Goal: Task Accomplishment & Management: Use online tool/utility

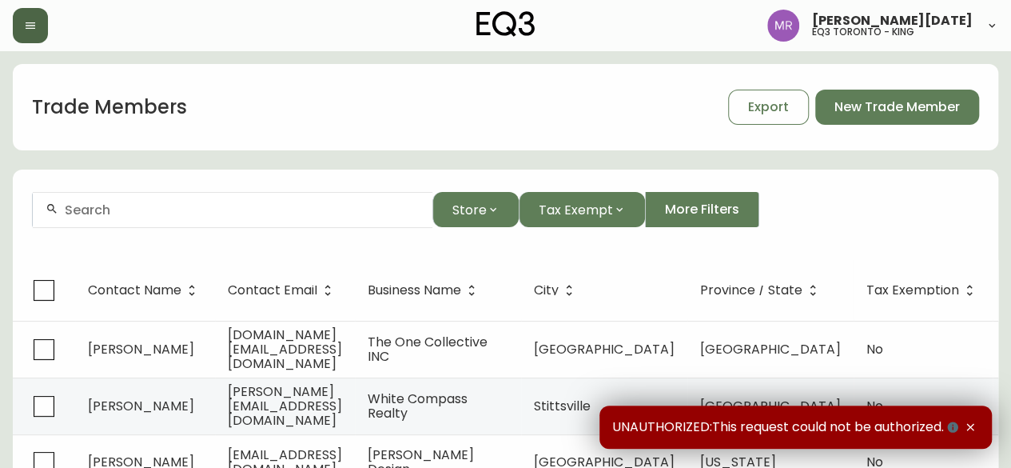
click at [26, 23] on icon "button" at bounding box center [30, 25] width 13 height 13
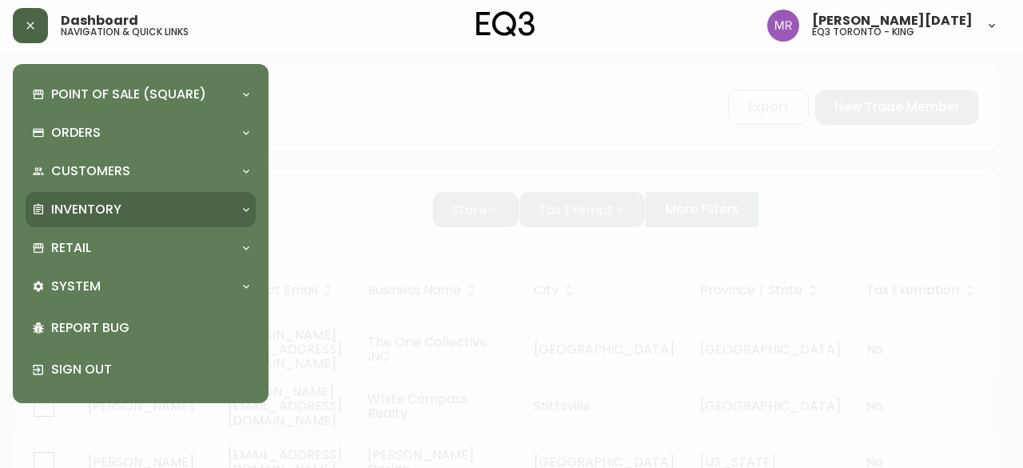
click at [101, 206] on p "Inventory" at bounding box center [86, 210] width 70 height 18
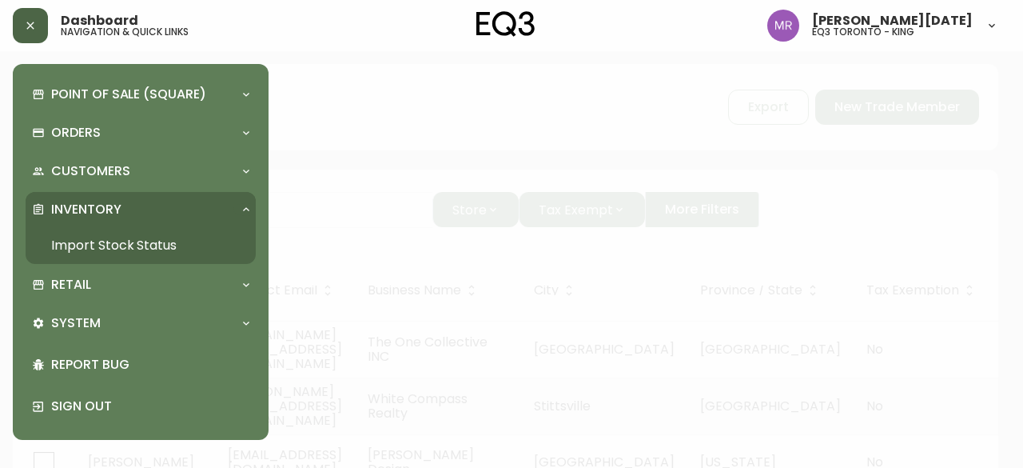
click at [98, 248] on link "Import Stock Status" at bounding box center [141, 245] width 230 height 37
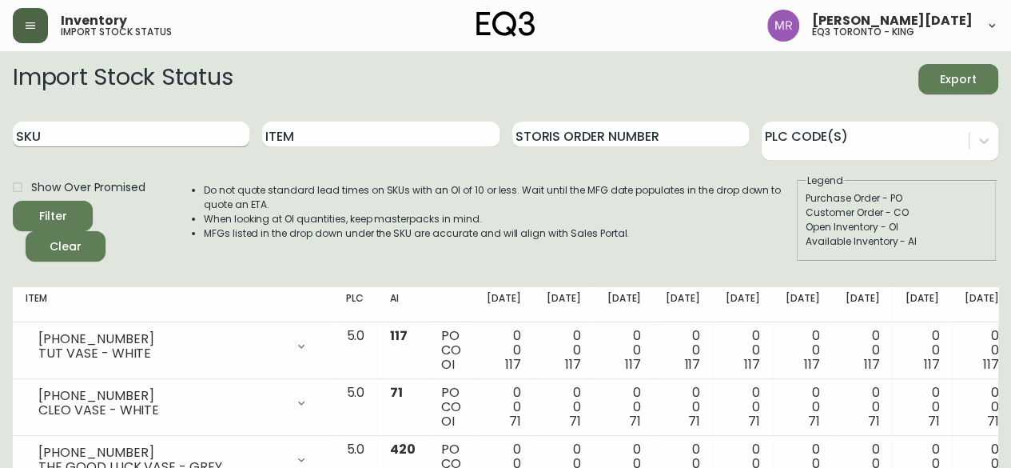
click at [174, 140] on input "SKU" at bounding box center [131, 134] width 237 height 26
paste input "7130-432-16"
type input "7130-432-16"
click at [13, 201] on button "Filter" at bounding box center [53, 216] width 80 height 30
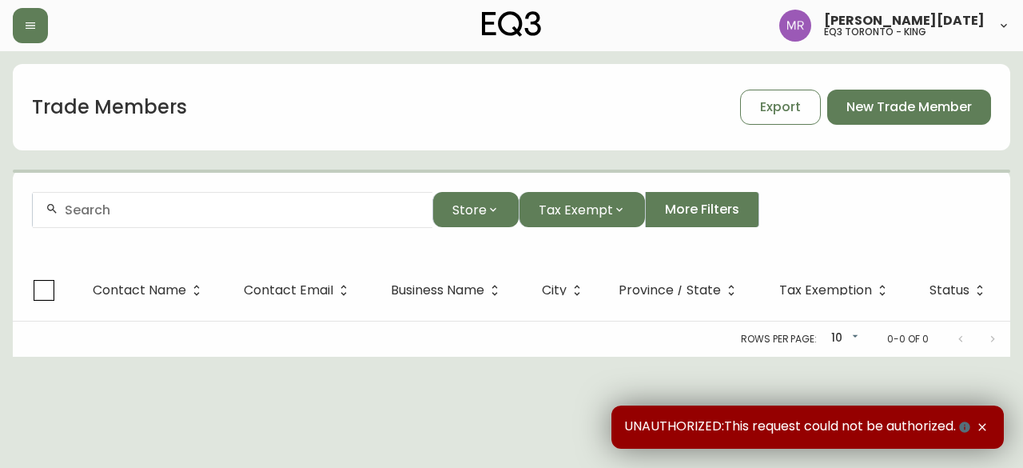
click at [146, 209] on input "text" at bounding box center [242, 209] width 355 height 15
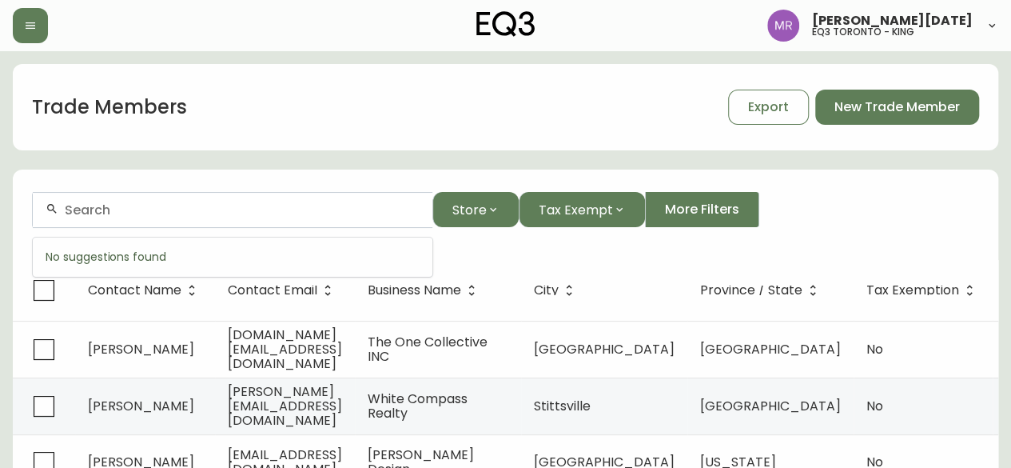
paste input "nathan buhler <nathan@bldgworkshop.ca>"
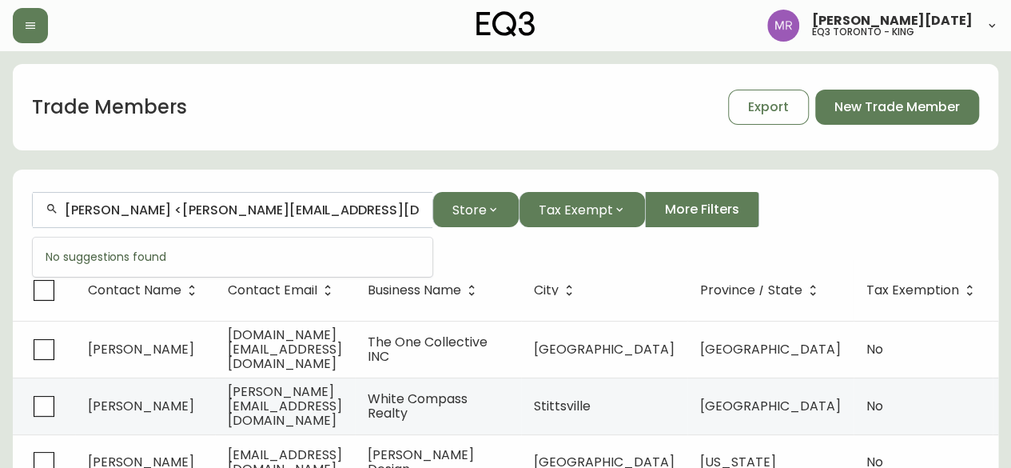
click at [161, 209] on input "nathan buhler <nathan@bldgworkshop.ca>" at bounding box center [242, 209] width 355 height 15
drag, startPoint x: 165, startPoint y: 209, endPoint x: 0, endPoint y: 208, distance: 164.7
click at [294, 211] on input "nathan@bldgworkshop.ca>" at bounding box center [242, 209] width 355 height 15
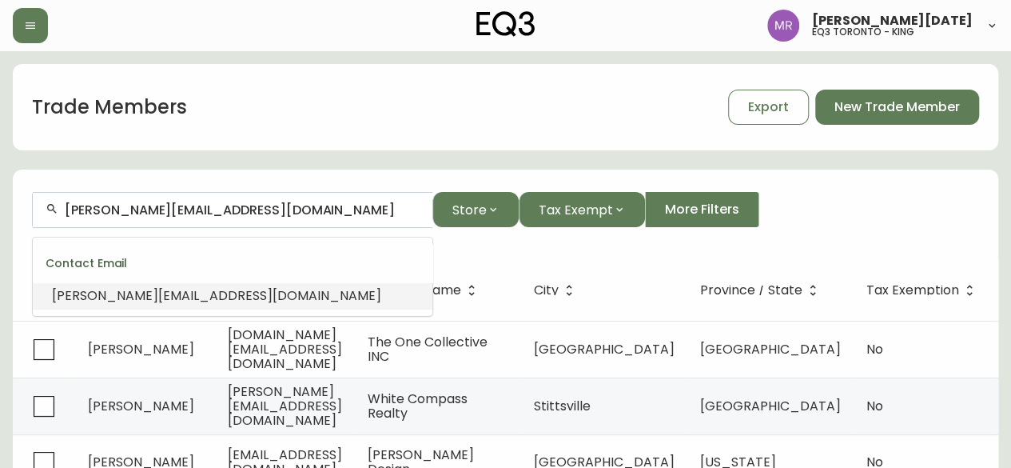
click at [209, 289] on span "nathan@bldgworkshop.ca" at bounding box center [216, 295] width 329 height 18
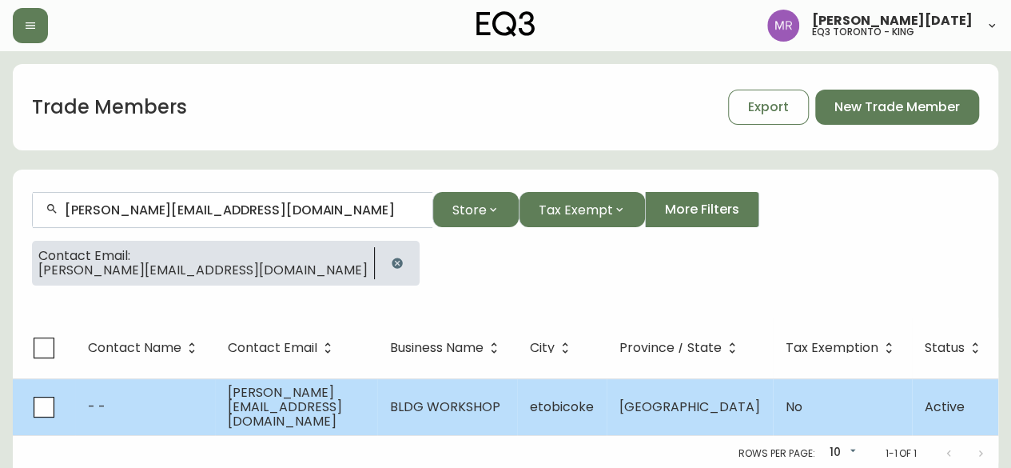
type input "nathan@bldgworkshop.ca"
click at [161, 420] on td "- -" at bounding box center [145, 406] width 140 height 57
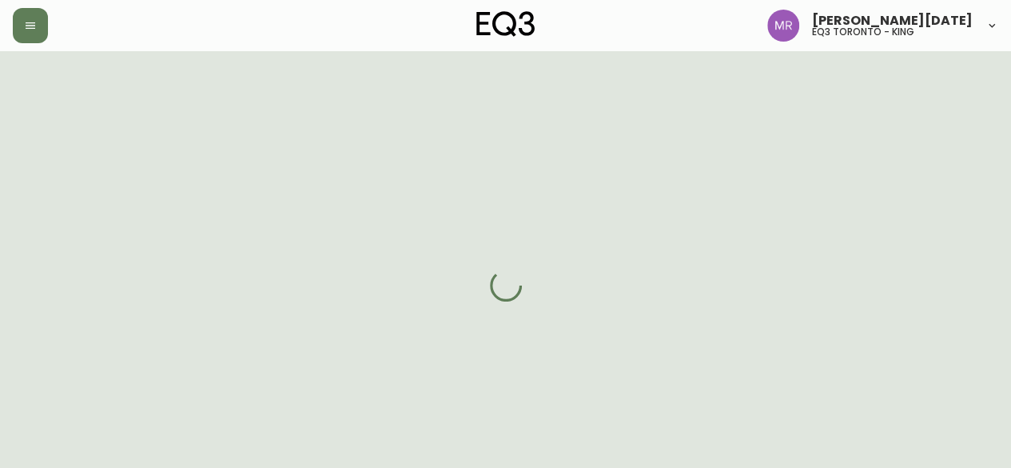
select select "ON"
select select "CA"
select select "CA_EN"
select select "Other"
select select "cjw10z96r007p6gs0hn5531do"
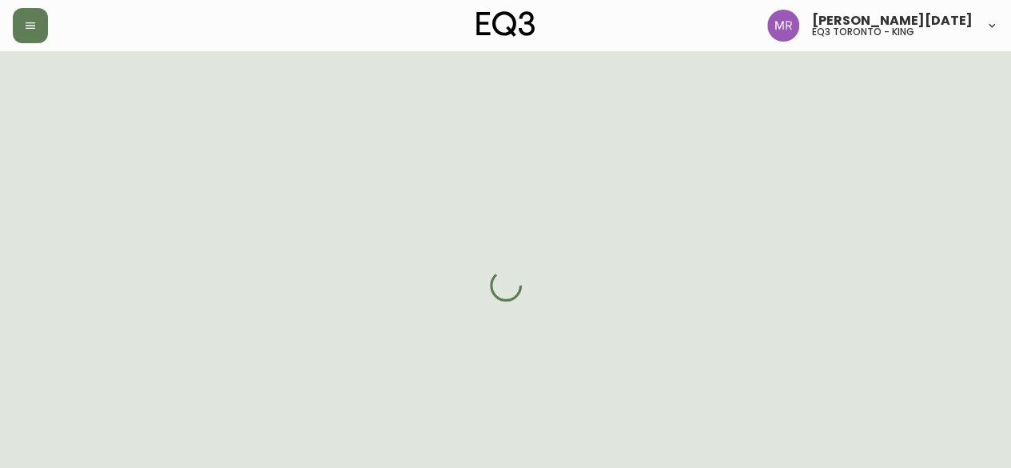
select select "false"
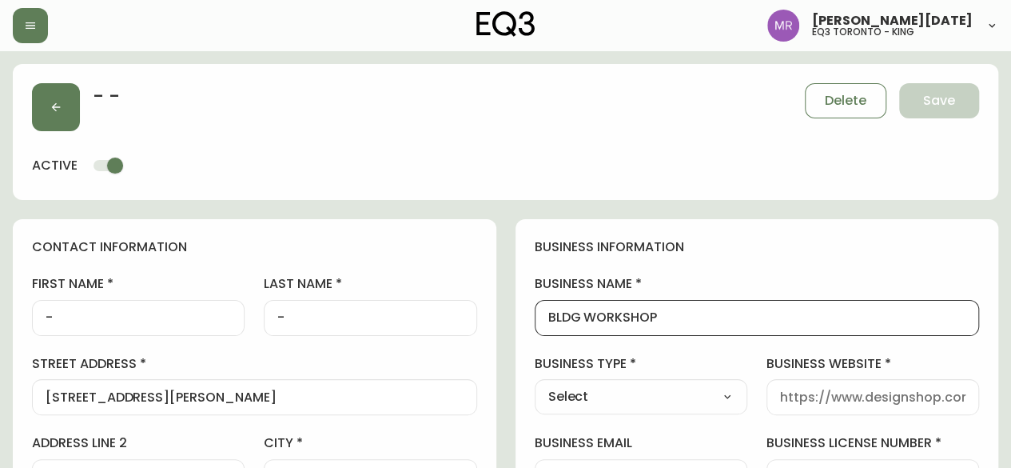
drag, startPoint x: 637, startPoint y: 317, endPoint x: 500, endPoint y: 311, distance: 136.8
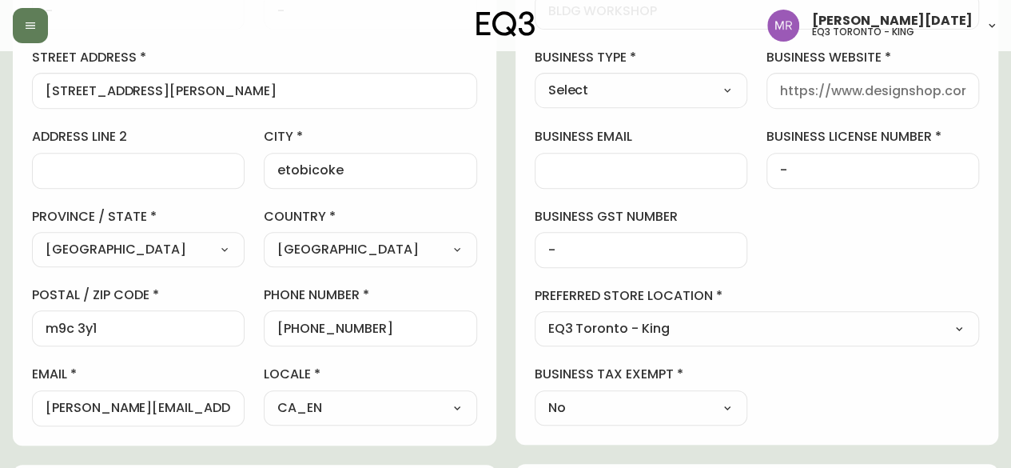
scroll to position [160, 0]
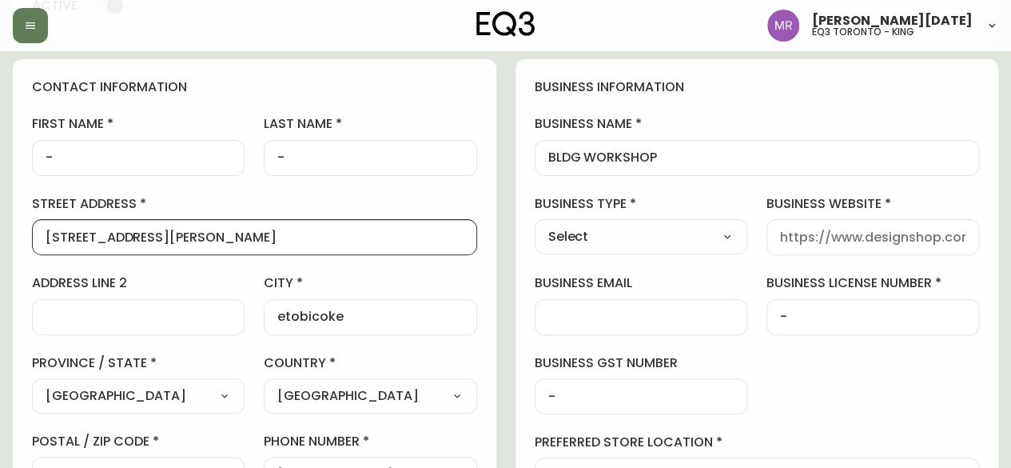
drag, startPoint x: 185, startPoint y: 236, endPoint x: 18, endPoint y: 229, distance: 167.2
click at [18, 229] on div "contact information first name - last name - street address 38 Beckwith road ad…" at bounding box center [255, 325] width 484 height 532
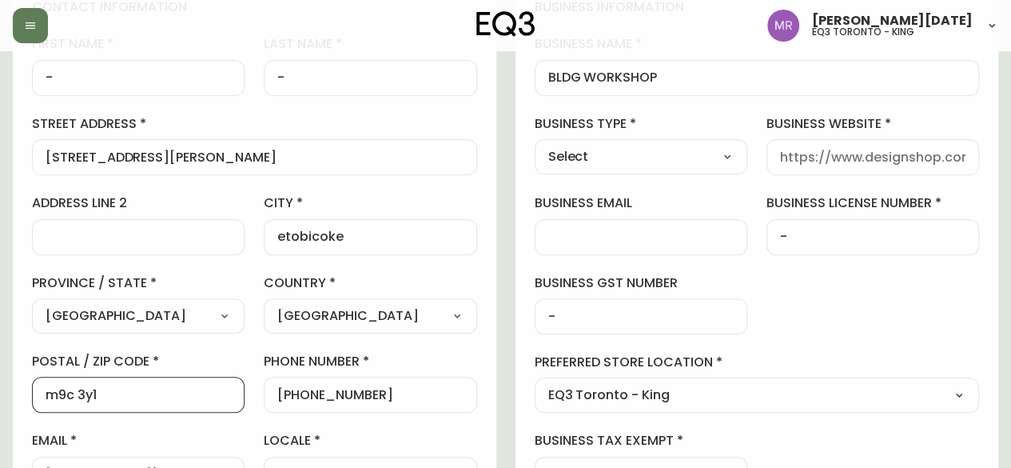
scroll to position [0, 0]
drag, startPoint x: 35, startPoint y: 399, endPoint x: 0, endPoint y: 391, distance: 36.1
click at [0, 391] on main "- - Delete Save active contact information first name - last name - street addr…" at bounding box center [505, 466] width 1011 height 1310
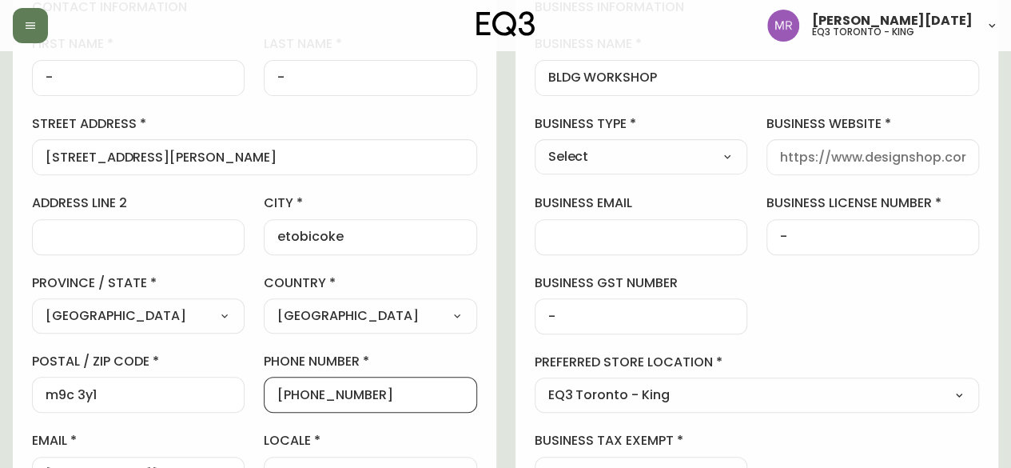
drag, startPoint x: 375, startPoint y: 395, endPoint x: 293, endPoint y: 387, distance: 81.9
click at [293, 387] on input "+14168774741" at bounding box center [369, 394] width 185 height 15
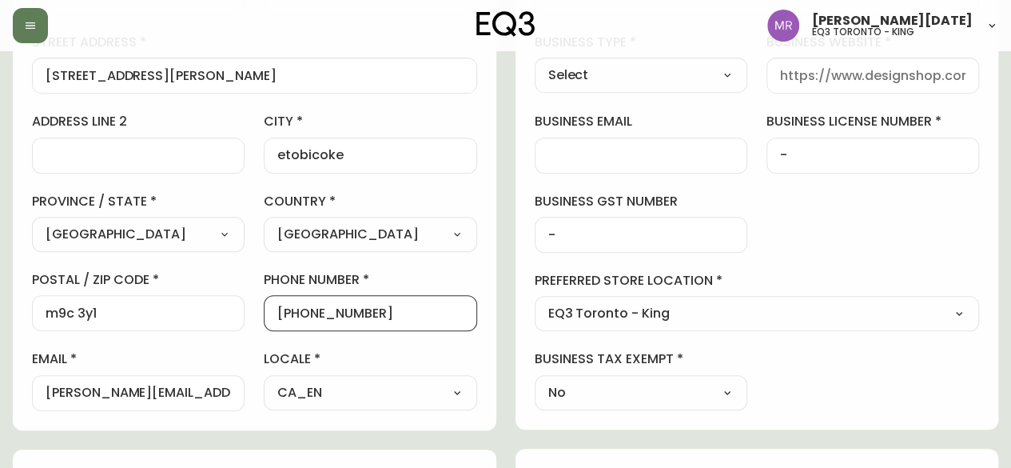
scroll to position [480, 0]
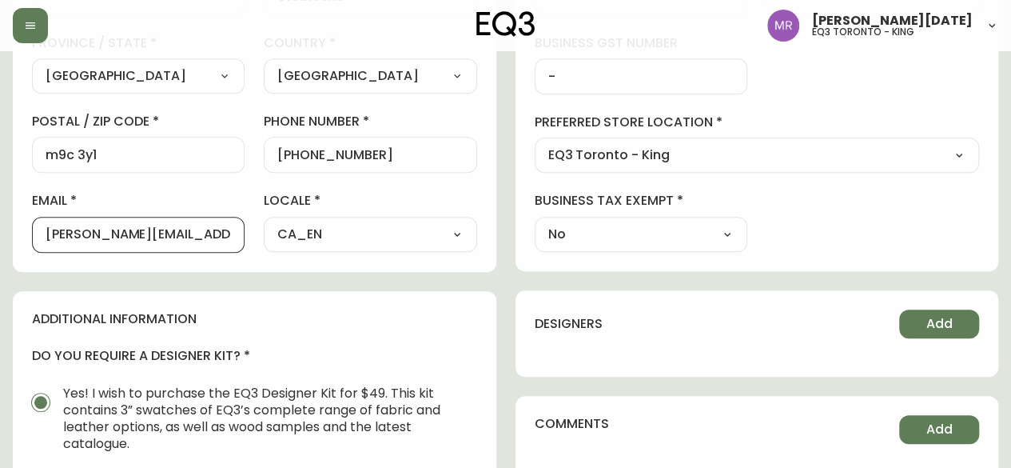
drag, startPoint x: 222, startPoint y: 229, endPoint x: 0, endPoint y: 222, distance: 222.3
click at [0, 222] on main "- - Delete Save active contact information first name - last name - street addr…" at bounding box center [505, 227] width 1011 height 1310
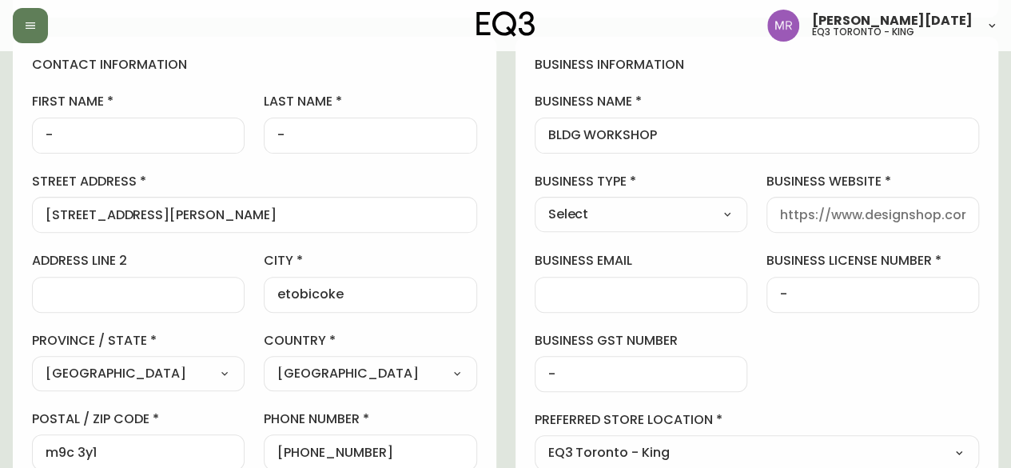
scroll to position [0, 0]
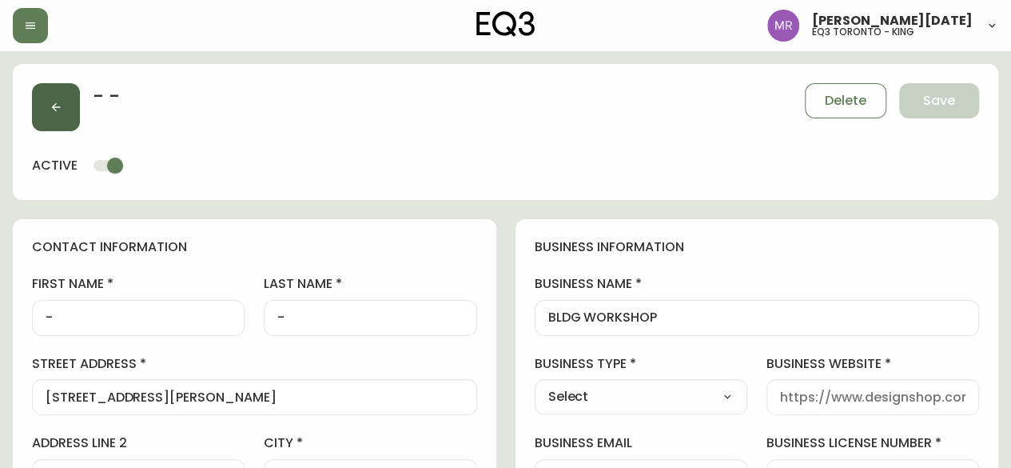
click at [49, 116] on button "button" at bounding box center [56, 107] width 48 height 48
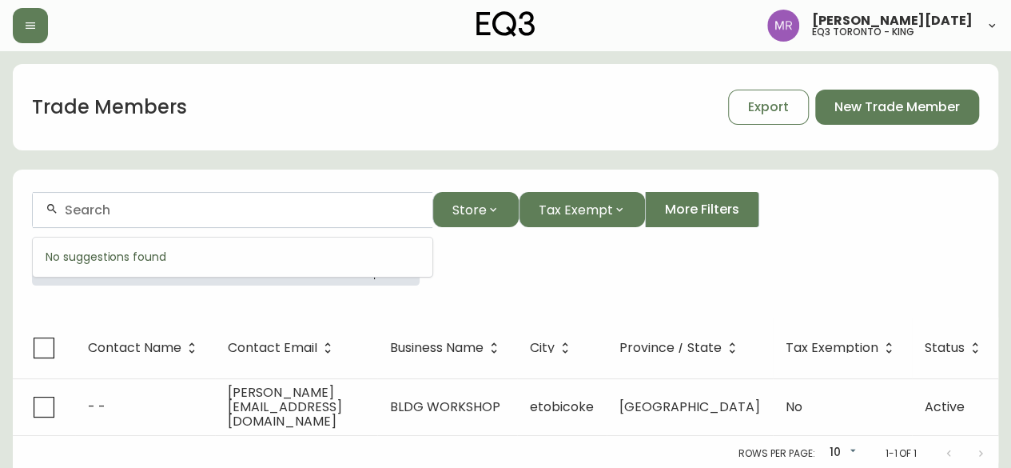
drag, startPoint x: 138, startPoint y: 211, endPoint x: 0, endPoint y: 195, distance: 139.2
click at [0, 196] on main "Trade Members Export New Trade Member Store Tax Exempt More Filters Contact Ema…" at bounding box center [505, 261] width 1011 height 420
paste input "416 545-9480"
type input "416 545-9480"
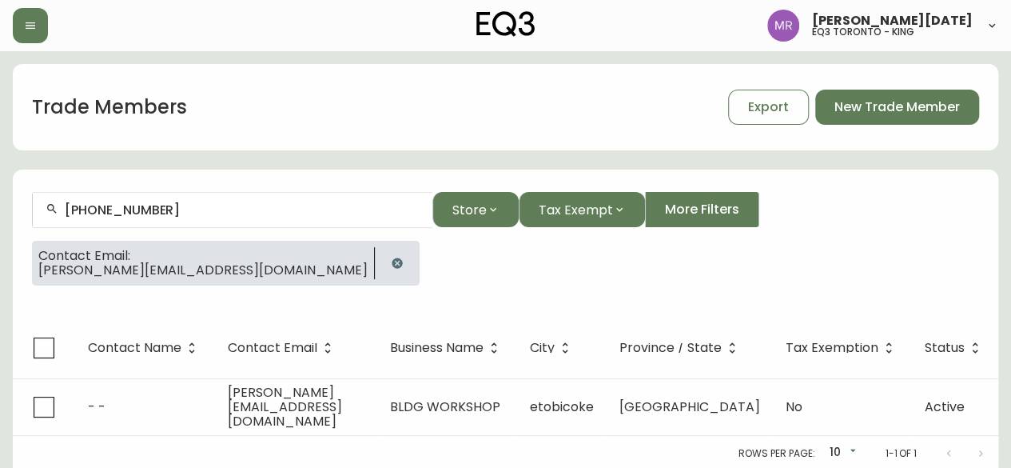
click at [284, 305] on form "416 545-9480 Store Tax Exempt More Filters Contact Email: nathan@bldgworkshop.ca" at bounding box center [506, 245] width 986 height 145
click at [392, 263] on icon "button" at bounding box center [397, 262] width 10 height 10
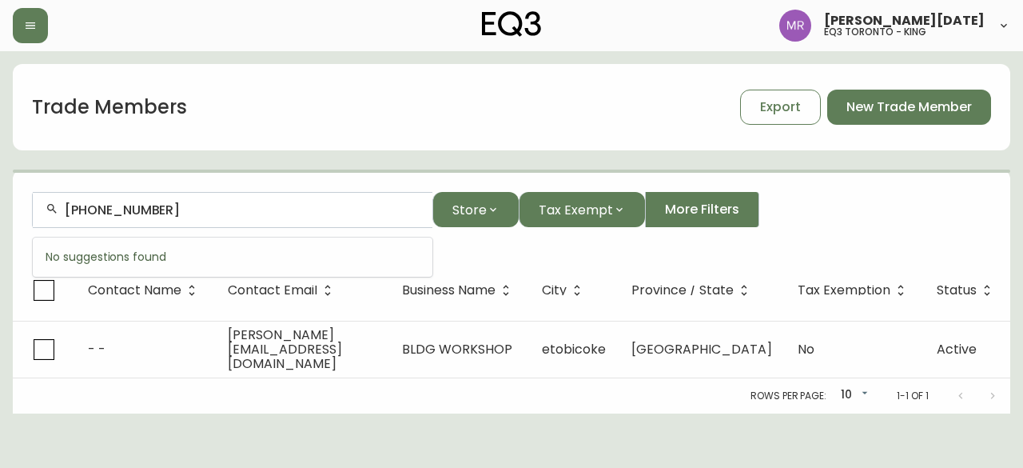
click at [206, 216] on input "416 545-9480" at bounding box center [242, 209] width 355 height 15
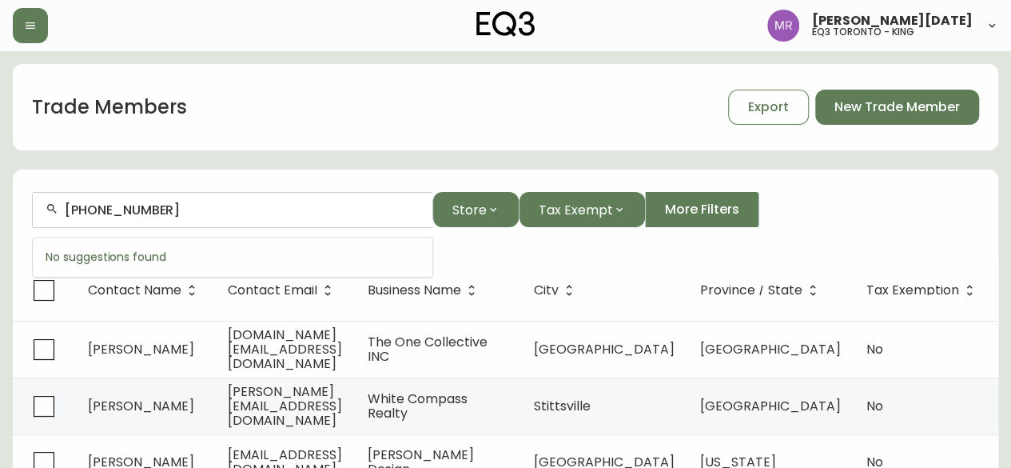
click at [206, 216] on input "416 545-9480" at bounding box center [242, 209] width 355 height 15
click at [127, 218] on div at bounding box center [233, 210] width 400 height 36
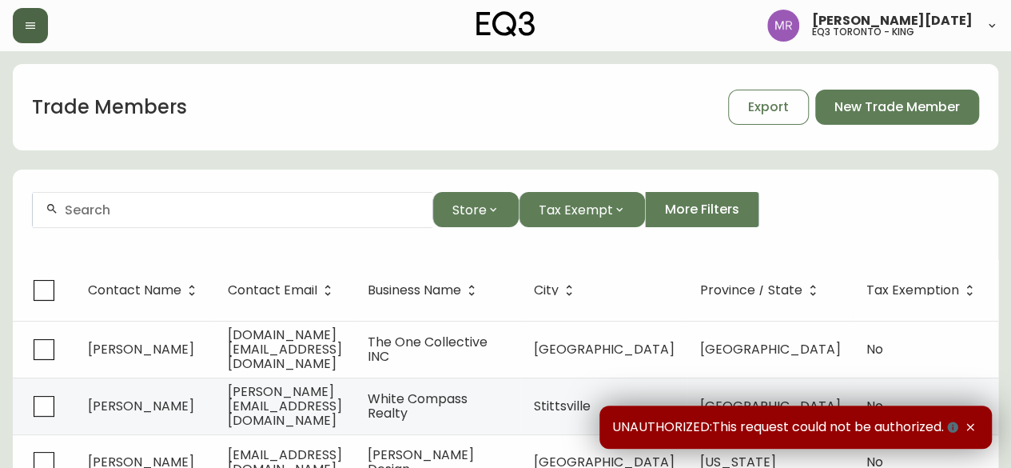
click at [30, 28] on icon "button" at bounding box center [31, 25] width 10 height 6
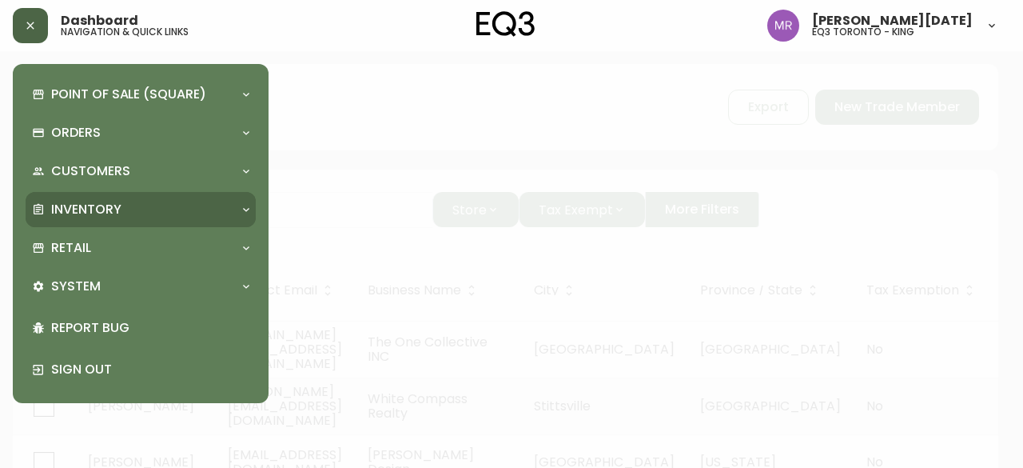
click at [101, 206] on p "Inventory" at bounding box center [86, 210] width 70 height 18
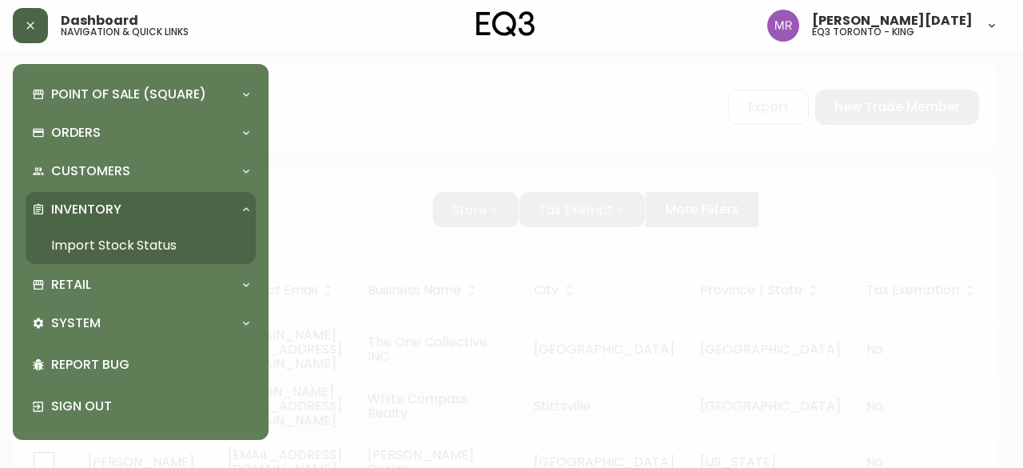
click at [114, 250] on link "Import Stock Status" at bounding box center [141, 245] width 230 height 37
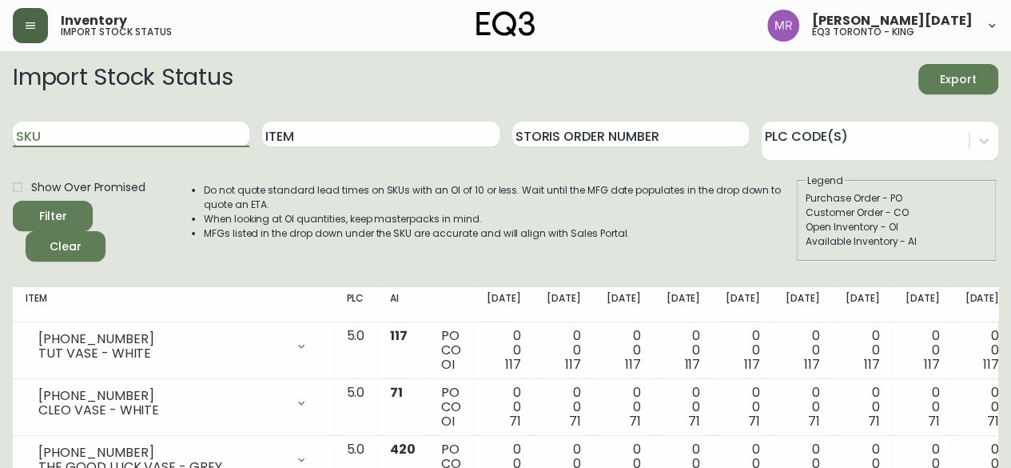
click at [145, 127] on input "SKU" at bounding box center [131, 134] width 237 height 26
paste input "[PHONE_NUMBER]"
click at [13, 201] on button "Filter" at bounding box center [53, 216] width 80 height 30
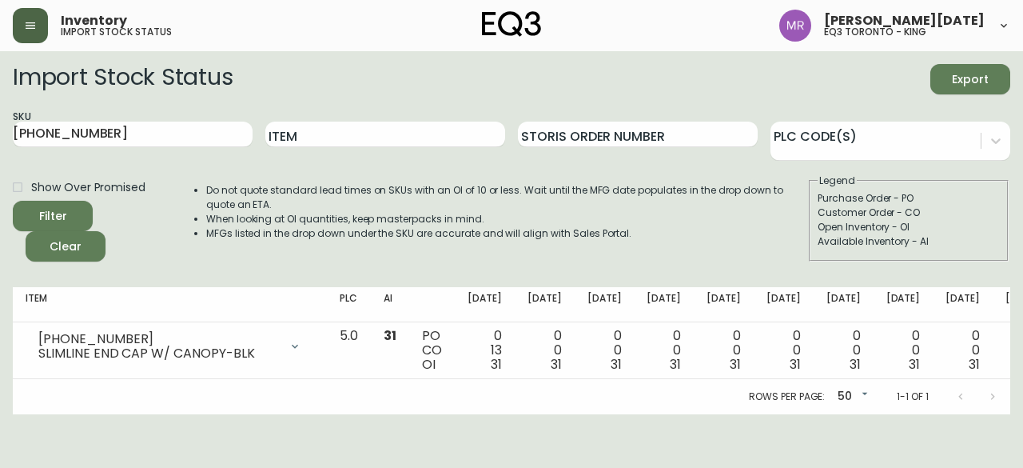
click at [50, 22] on div "Inventory import stock status" at bounding box center [179, 25] width 333 height 35
drag, startPoint x: 99, startPoint y: 132, endPoint x: 0, endPoint y: 128, distance: 99.2
click at [0, 128] on main "Import Stock Status Export SKU [PHONE_NUMBER] Item Storis Order Number PLC Code…" at bounding box center [511, 232] width 1023 height 363
paste input "7"
type input "[PHONE_NUMBER]"
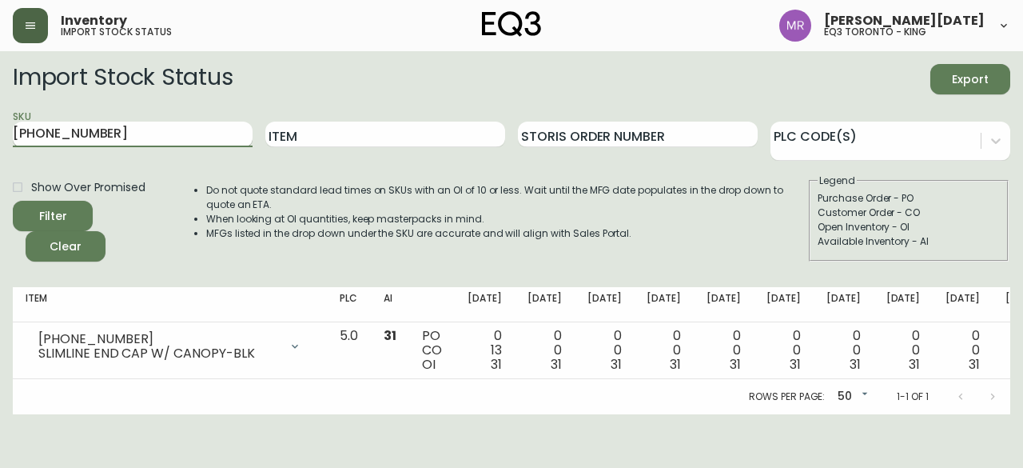
click at [13, 201] on button "Filter" at bounding box center [53, 216] width 80 height 30
